Goal: Task Accomplishment & Management: Manage account settings

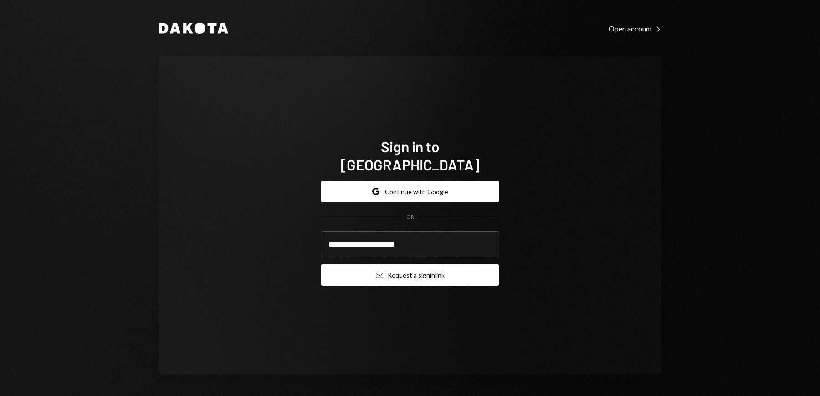
click at [403, 264] on button "Email Request a sign in link" at bounding box center [410, 274] width 179 height 21
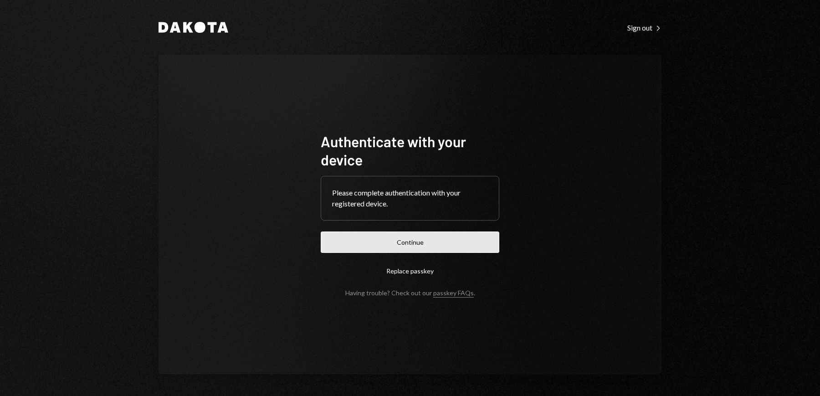
click at [407, 242] on button "Continue" at bounding box center [410, 242] width 179 height 21
